Goal: Obtain resource: Obtain resource

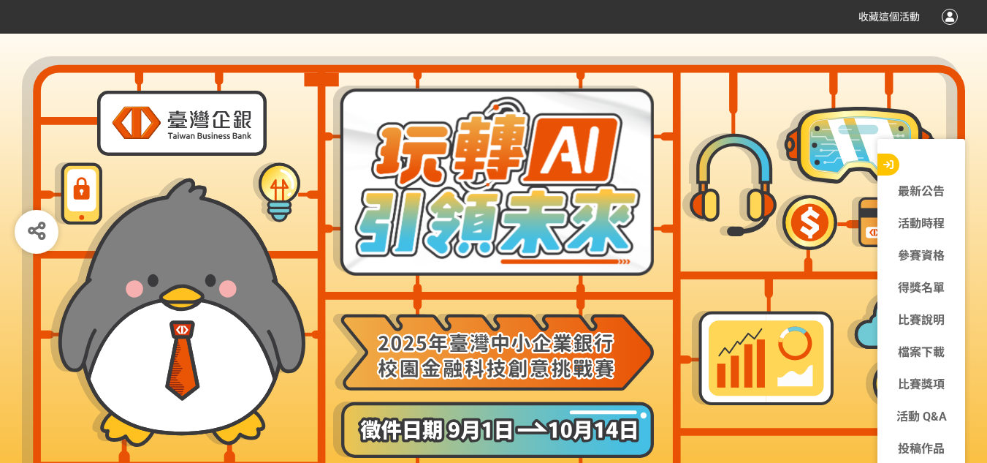
click at [943, 20] on div at bounding box center [950, 17] width 16 height 16
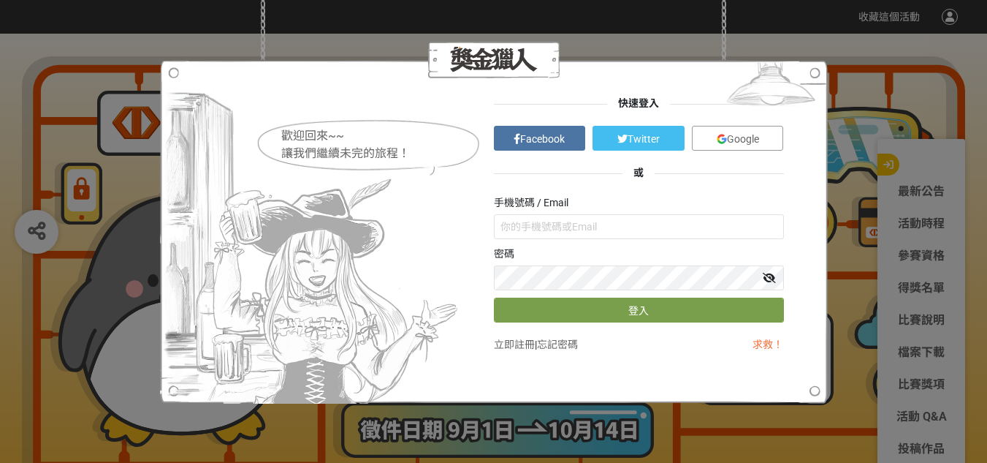
click at [779, 138] on link "Google" at bounding box center [738, 138] width 92 height 25
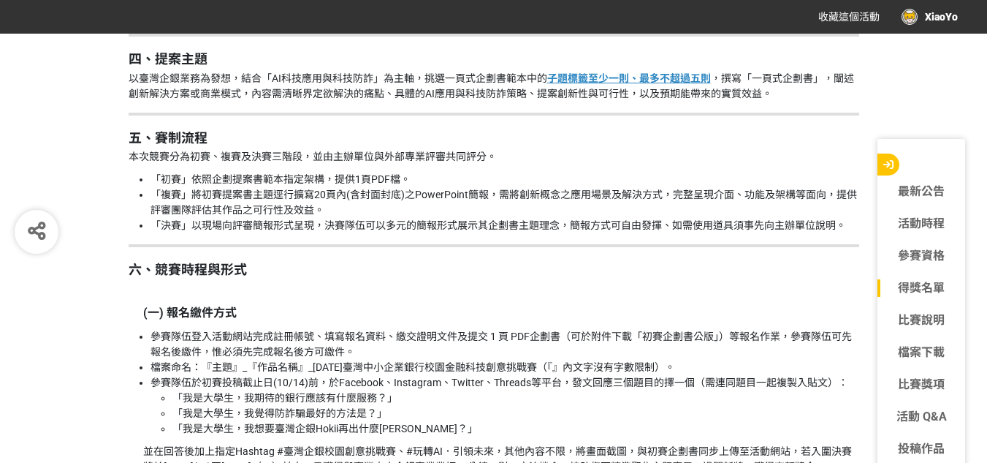
scroll to position [1664, 0]
drag, startPoint x: 333, startPoint y: 179, endPoint x: 409, endPoint y: 181, distance: 75.3
click at [409, 181] on li "「初賽」依照企劃提案書範本指定架構，提供1頁PDF檔。" at bounding box center [505, 179] width 709 height 15
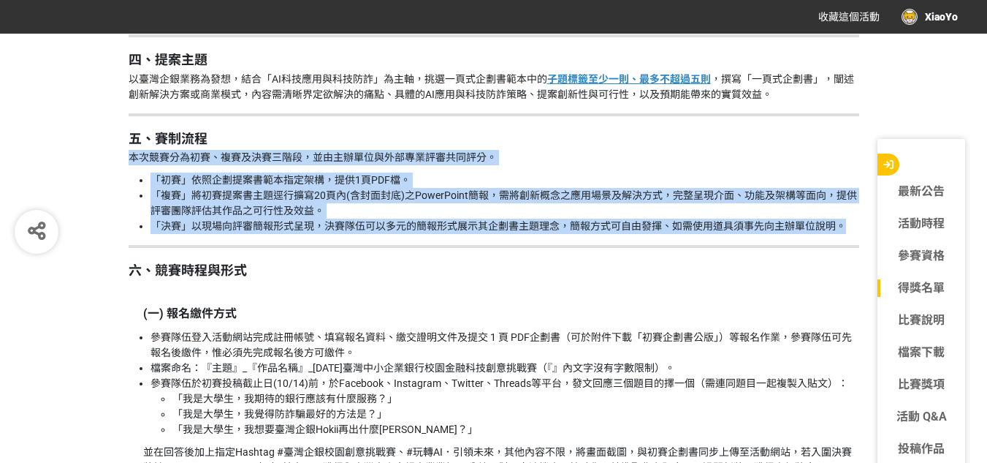
drag, startPoint x: 130, startPoint y: 158, endPoint x: 847, endPoint y: 228, distance: 720.3
copy div "本次競賽分為初賽、複賽及決賽三階段，並由主辦單位與外部專業評審共同評分。 「初賽」依照企劃提案書範本指定架構，提供1頁PDF檔。 「複賽」將初賽提案書主題逕行…"
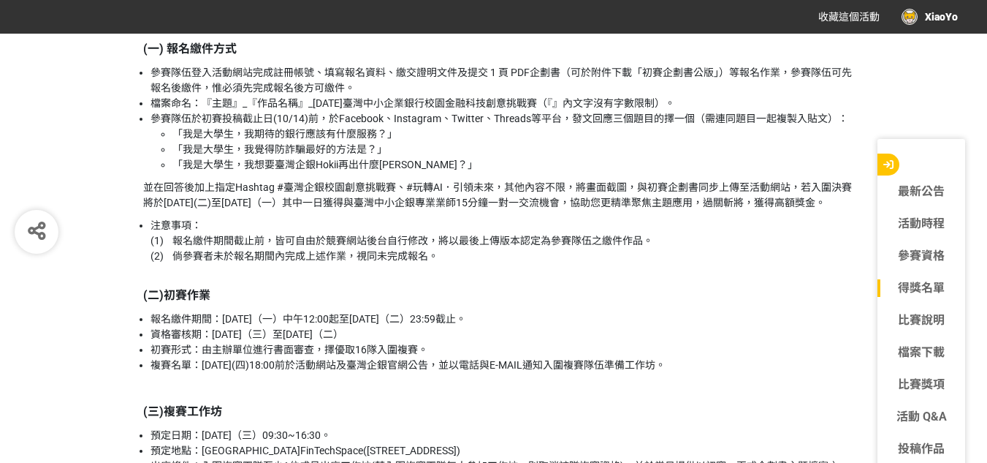
scroll to position [1928, 0]
click at [903, 352] on link "檔案下載" at bounding box center [922, 352] width 88 height 18
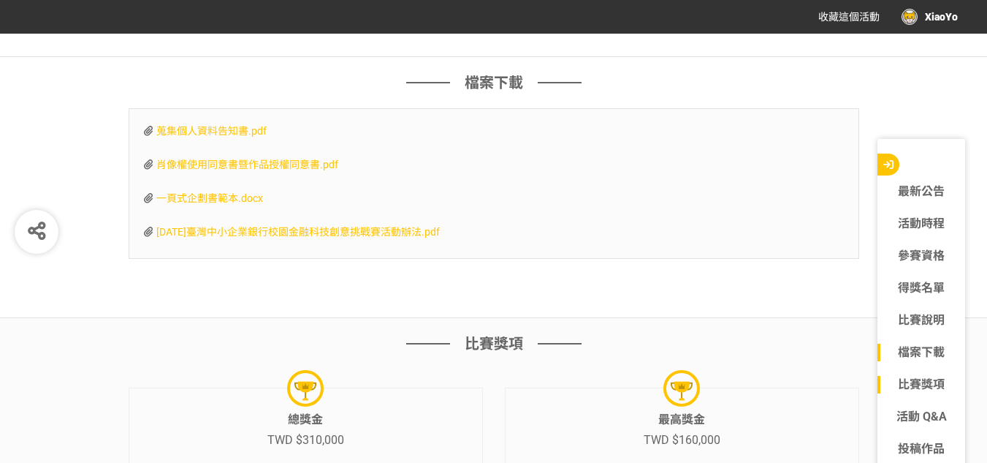
scroll to position [4288, 0]
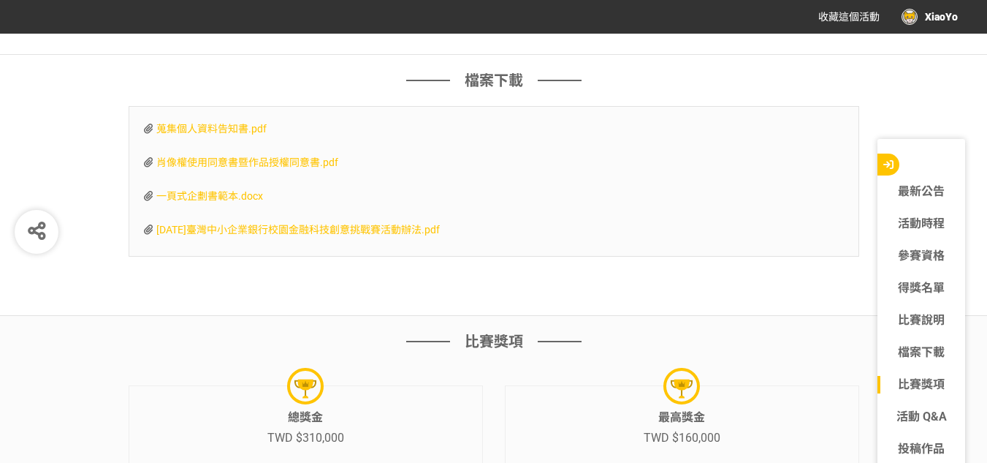
click at [248, 202] on span "一頁式企劃書範本.docx" at bounding box center [209, 196] width 107 height 12
click at [928, 322] on link "比賽說明" at bounding box center [922, 320] width 88 height 18
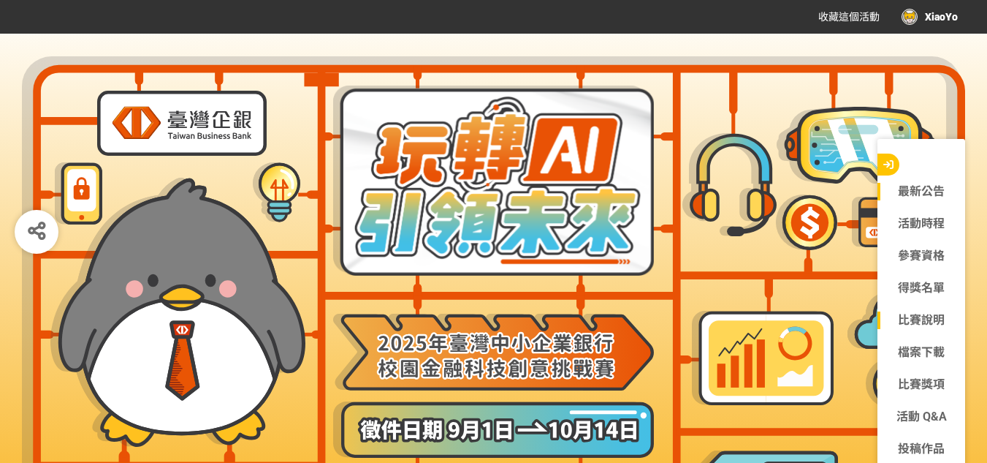
click at [941, 321] on link "比賽說明" at bounding box center [922, 320] width 88 height 18
click at [897, 314] on link "比賽說明" at bounding box center [922, 320] width 88 height 18
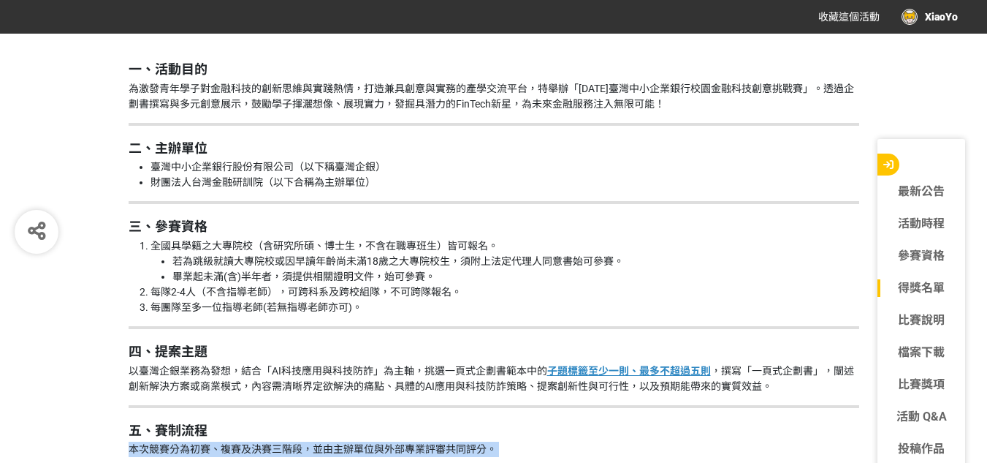
scroll to position [1490, 0]
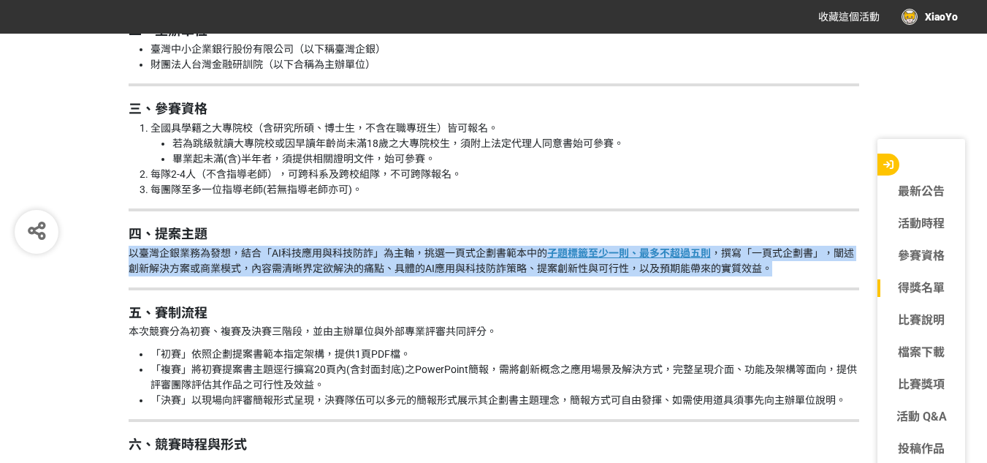
drag, startPoint x: 129, startPoint y: 252, endPoint x: 816, endPoint y: 267, distance: 686.4
click at [816, 267] on p "以臺灣企銀業務為發想，結合「AI科技應用與科技防詐」為主軸，挑選一頁式企劃書範本中的 子題標籤至少一則、最多不超過五則 ，撰寫「一頁式企劃書」，闡述創新解決方…" at bounding box center [494, 261] width 731 height 31
copy p "以臺灣企銀業務為發想，結合「AI科技應用與科技防詐」為主軸，挑選一頁式企劃書範本中的 子題標籤至少一則、最多不超過五則 ，撰寫「一頁式企劃書」，闡述創新解決方…"
